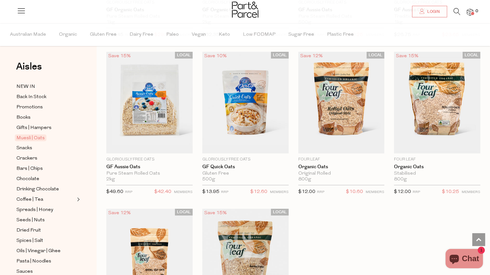
scroll to position [1883, 0]
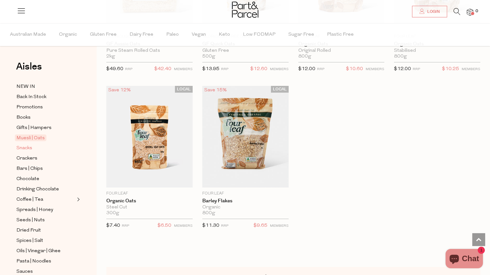
click at [30, 147] on span "Snacks" at bounding box center [24, 149] width 16 height 8
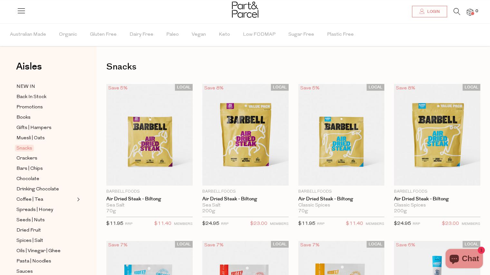
scroll to position [74, 0]
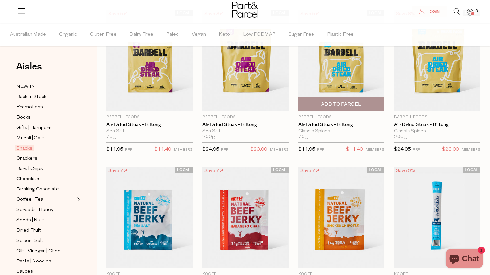
click at [359, 105] on span "Add To Parcel" at bounding box center [341, 104] width 40 height 7
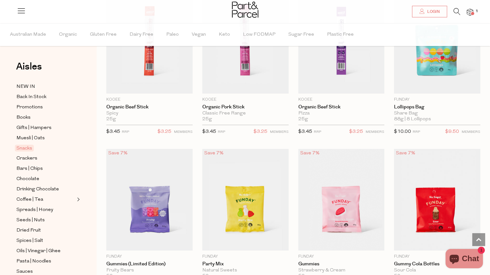
scroll to position [647, 0]
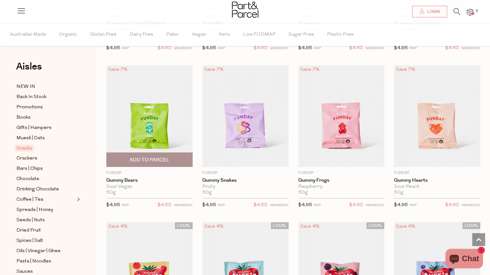
click at [155, 160] on span "Add To Parcel" at bounding box center [149, 160] width 40 height 7
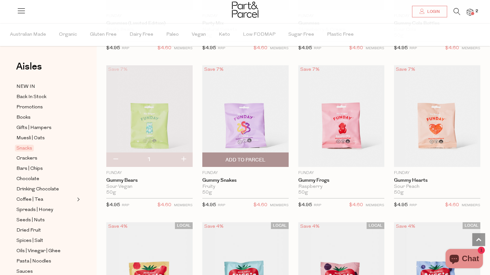
click at [228, 157] on span "Add To Parcel" at bounding box center [245, 160] width 40 height 7
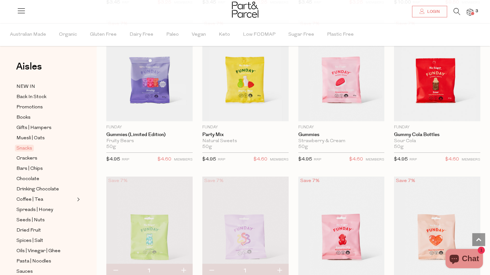
scroll to position [530, 0]
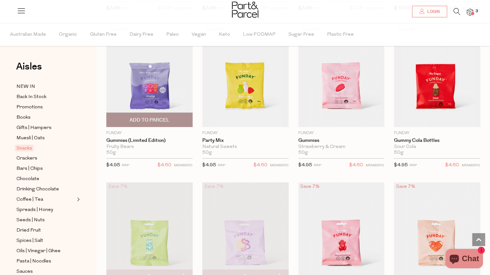
click at [142, 117] on span "Add To Parcel" at bounding box center [149, 120] width 40 height 7
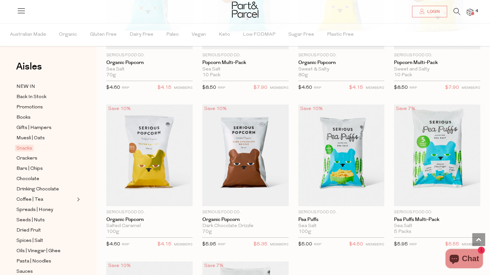
scroll to position [1749, 0]
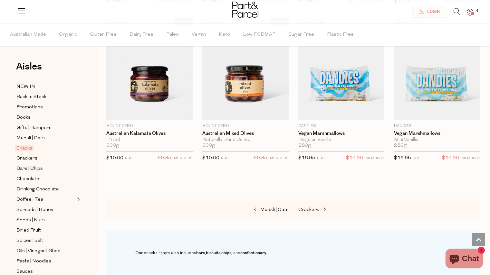
scroll to position [2586, 0]
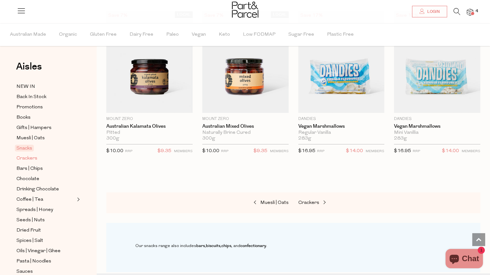
click at [38, 155] on link "Crackers" at bounding box center [45, 159] width 59 height 8
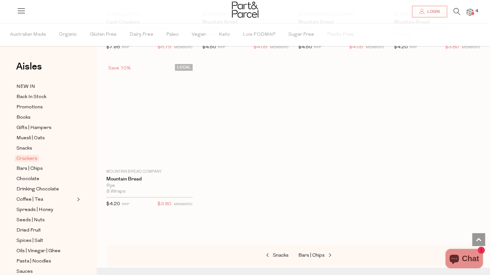
scroll to position [1445, 0]
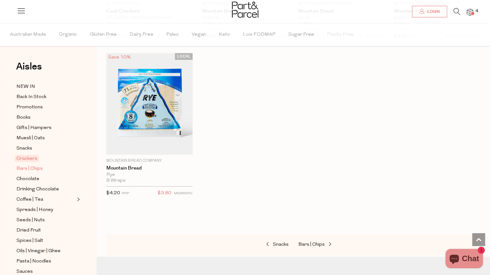
click at [27, 166] on span "Bars | Chips" at bounding box center [29, 169] width 26 height 8
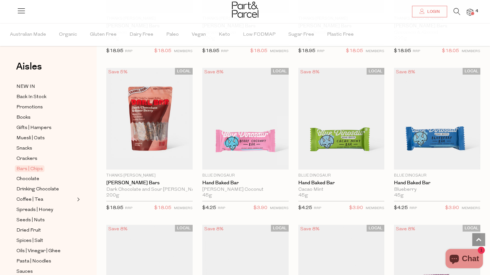
scroll to position [1146, 0]
